Goal: Transaction & Acquisition: Purchase product/service

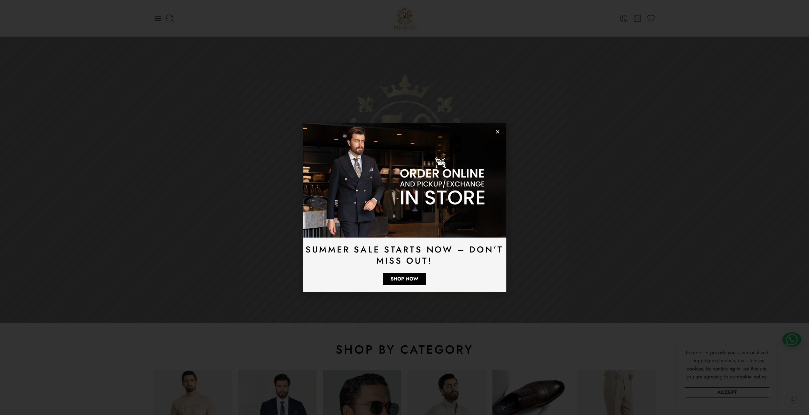
click at [496, 134] on img at bounding box center [404, 180] width 203 height 114
click at [498, 130] on icon "Close" at bounding box center [497, 131] width 5 height 5
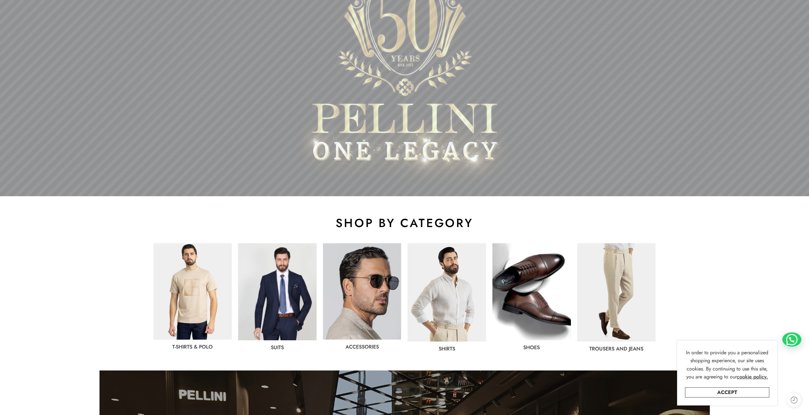
scroll to position [127, 0]
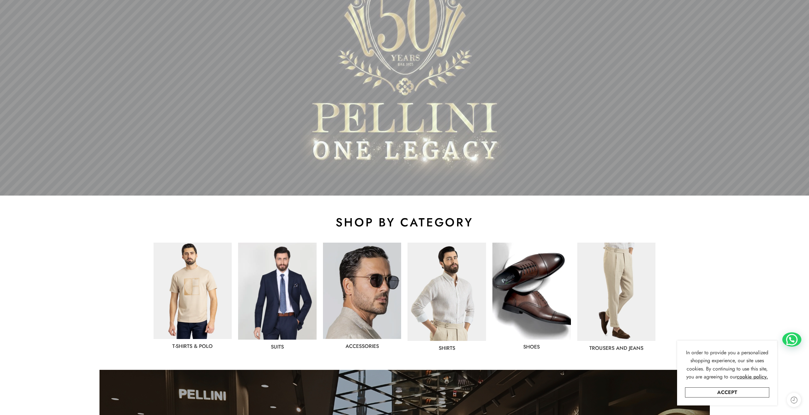
click at [296, 299] on img at bounding box center [277, 291] width 79 height 97
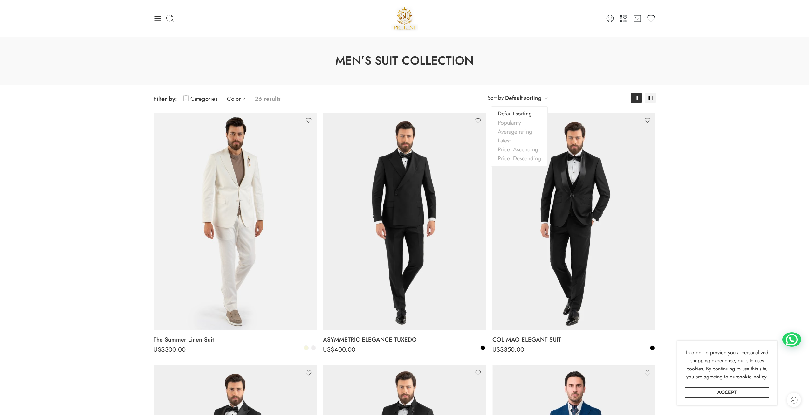
click at [516, 95] on link "Default sorting" at bounding box center [523, 97] width 36 height 9
click at [518, 148] on link "Price: Ascending" at bounding box center [519, 149] width 56 height 9
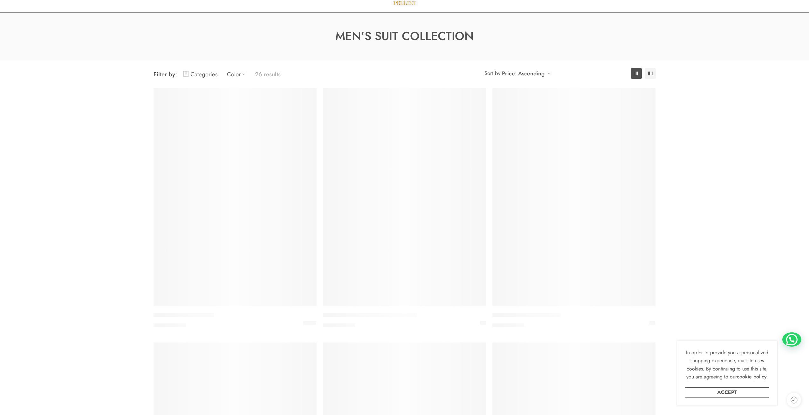
scroll to position [50, 0]
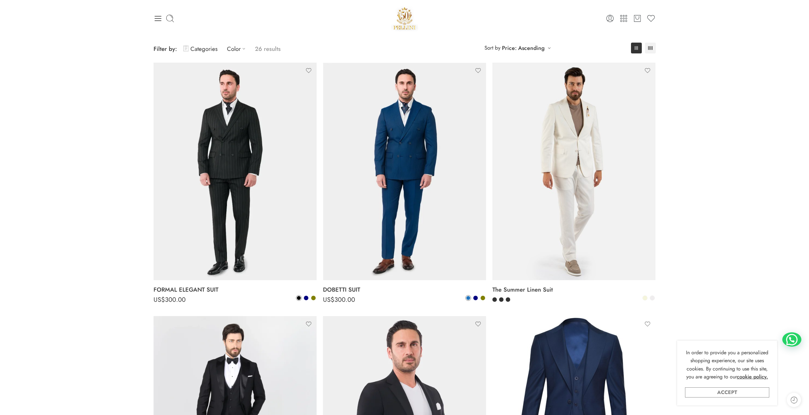
click at [735, 392] on link "Accept" at bounding box center [727, 392] width 84 height 10
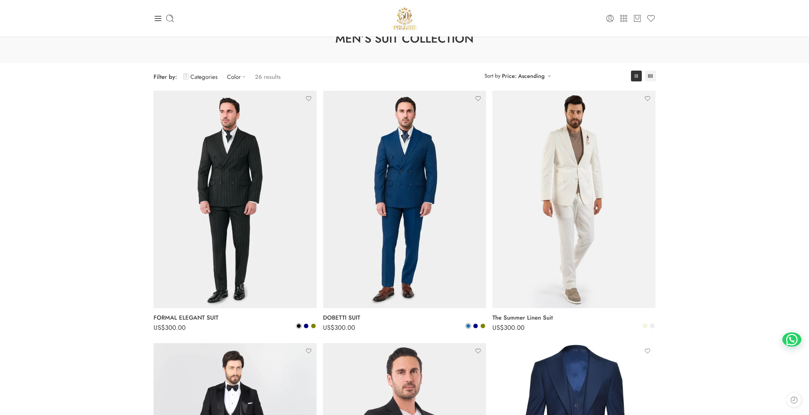
scroll to position [0, 0]
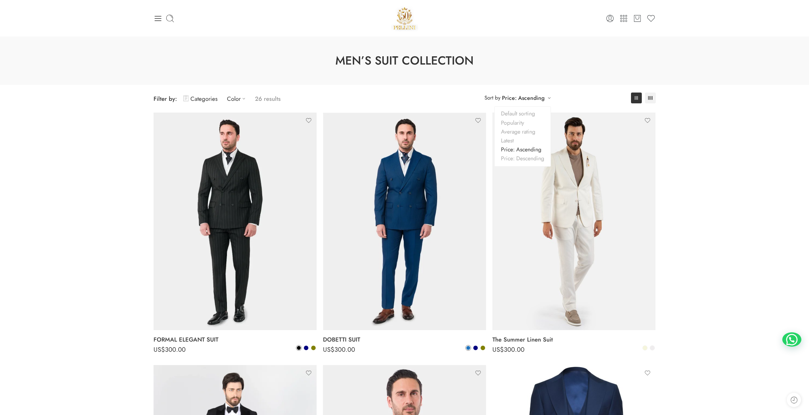
click at [532, 100] on link "Price: Ascending" at bounding box center [523, 97] width 43 height 9
click at [526, 154] on link "Price: Descending" at bounding box center [523, 158] width 56 height 9
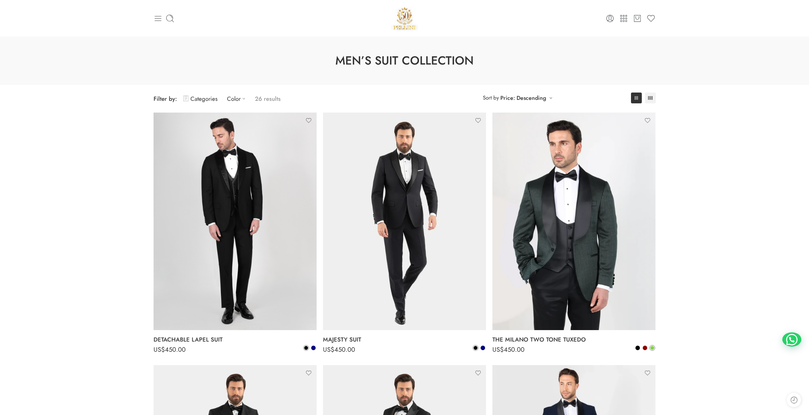
click at [160, 20] on icon at bounding box center [158, 18] width 9 height 9
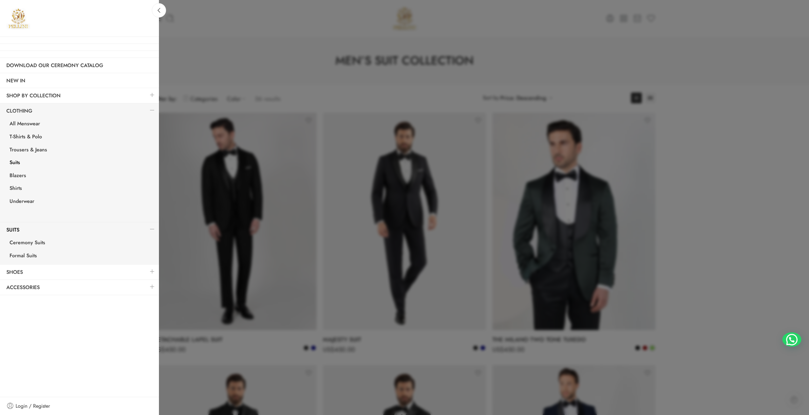
click at [16, 162] on link "Suits" at bounding box center [81, 163] width 156 height 13
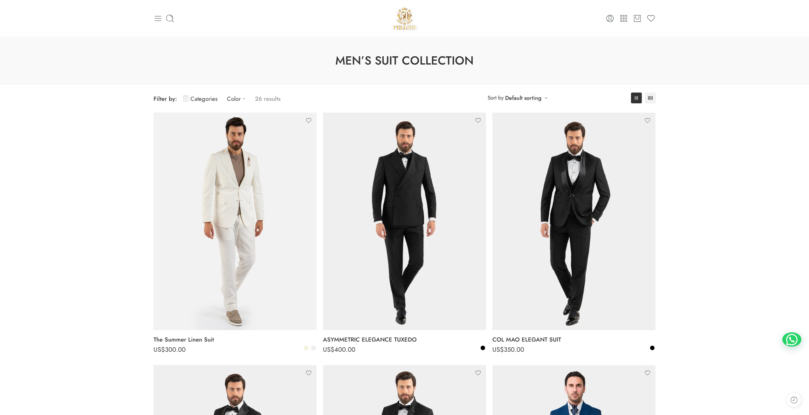
click at [155, 17] on icon at bounding box center [158, 18] width 9 height 9
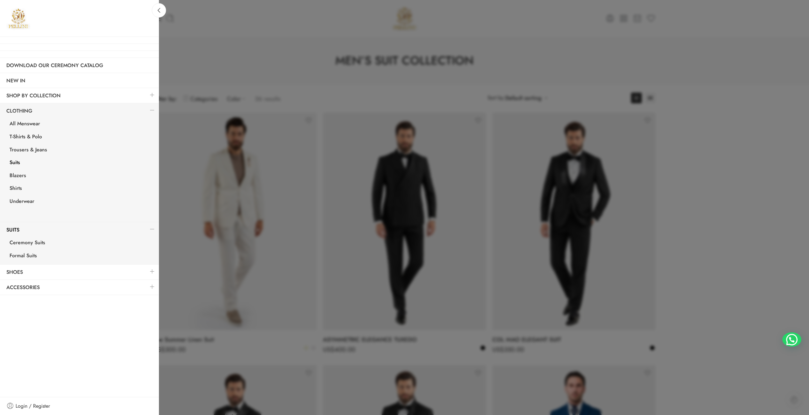
click at [223, 43] on div at bounding box center [404, 207] width 809 height 415
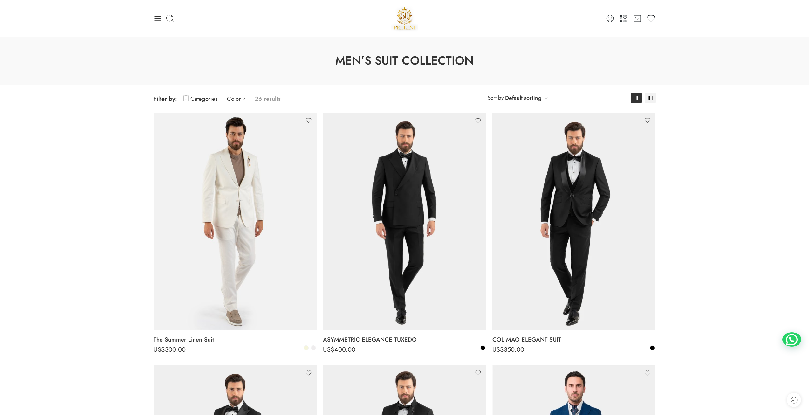
click at [154, 22] on icon at bounding box center [158, 18] width 9 height 9
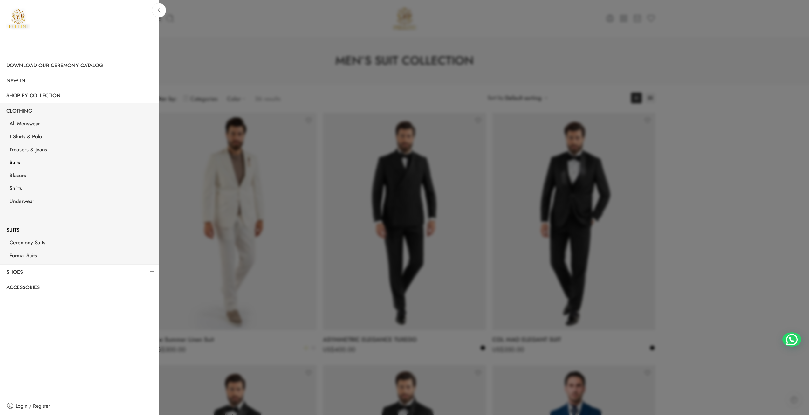
click at [18, 164] on link "Suits" at bounding box center [81, 163] width 156 height 13
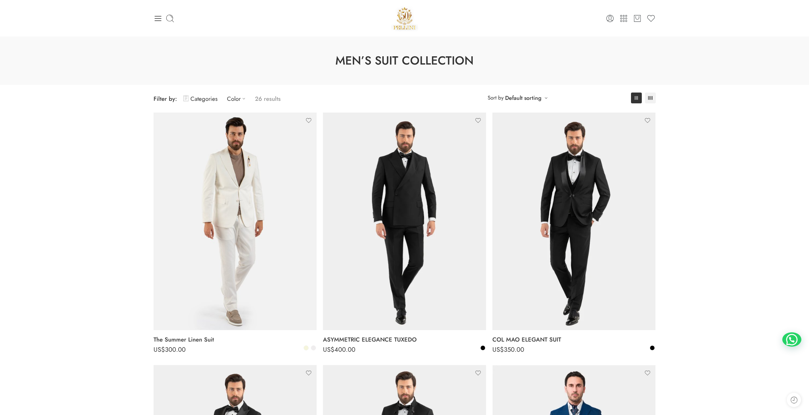
click at [161, 23] on div "0 Cart 0 Wishlist" at bounding box center [405, 18] width 502 height 27
click at [161, 19] on icon at bounding box center [158, 18] width 9 height 9
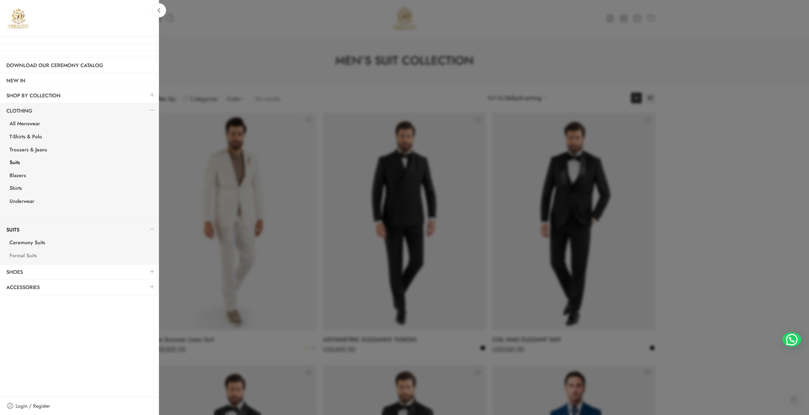
click at [31, 252] on link "Formal Suits" at bounding box center [81, 256] width 156 height 13
